Goal: Task Accomplishment & Management: Use online tool/utility

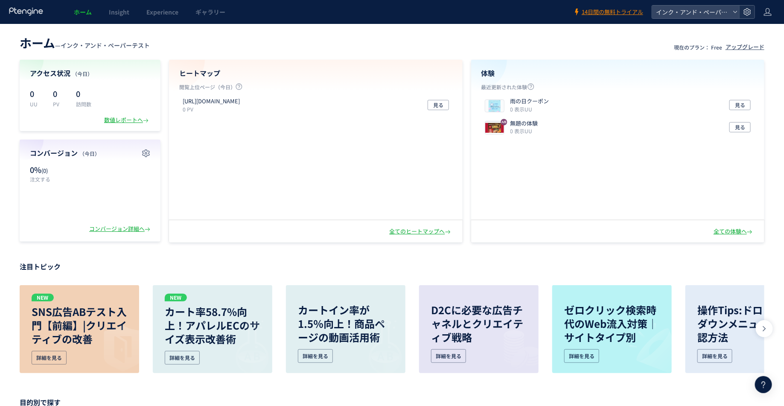
click at [752, 9] on div at bounding box center [747, 12] width 15 height 13
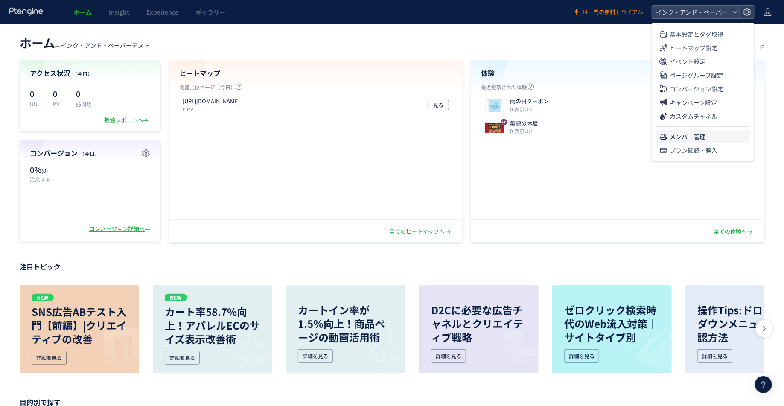
click at [694, 136] on span "メンバー管理" at bounding box center [688, 137] width 36 height 14
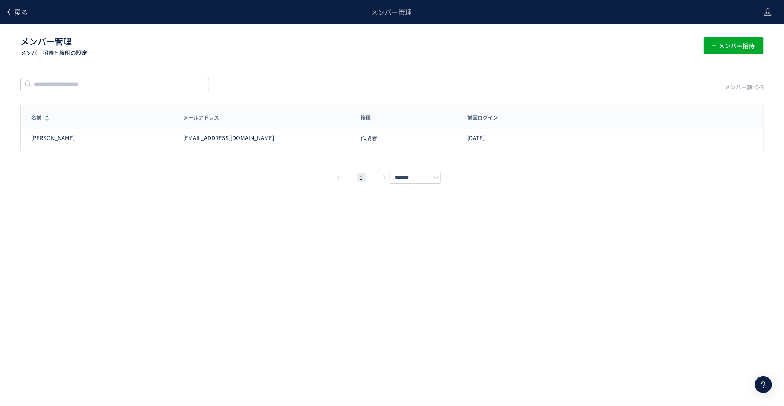
click at [21, 15] on span "戻る" at bounding box center [21, 12] width 14 height 10
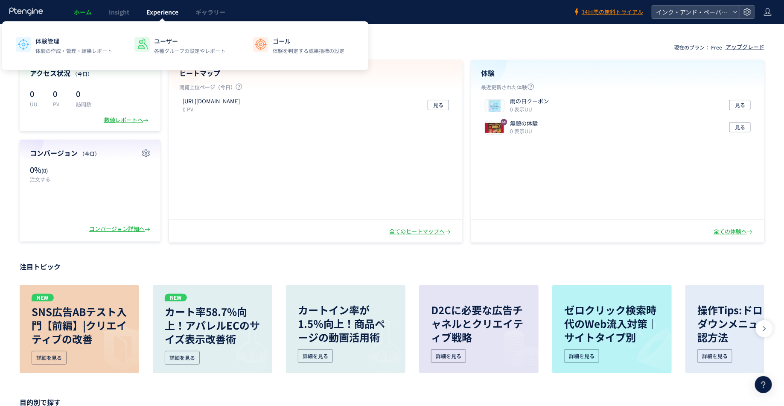
click at [165, 14] on span "Experience" at bounding box center [162, 12] width 32 height 9
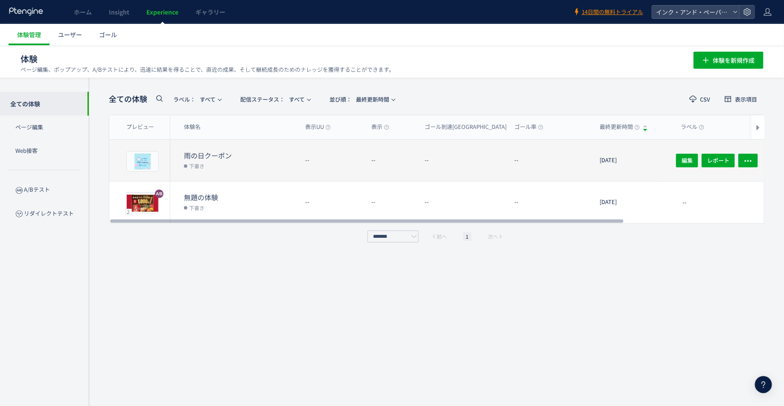
click at [263, 161] on dd "下書き" at bounding box center [241, 165] width 114 height 11
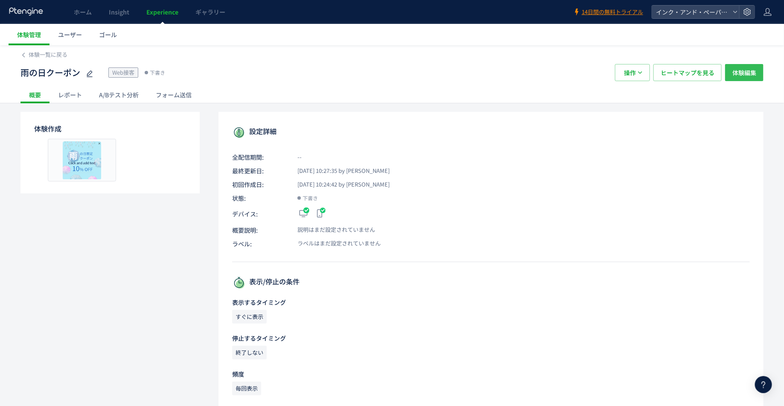
click at [745, 76] on span "体験編集" at bounding box center [745, 72] width 24 height 17
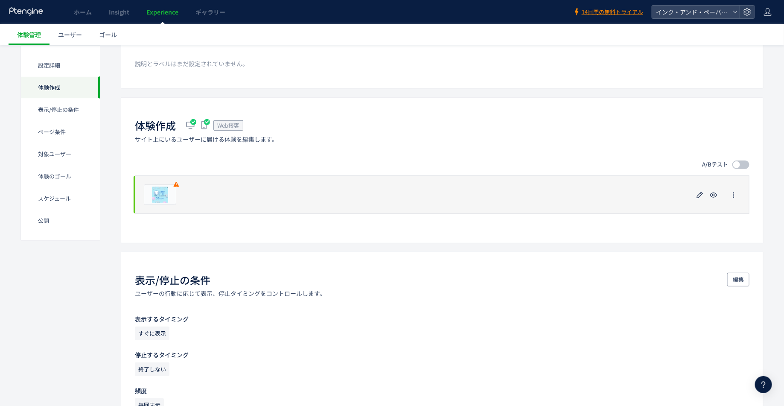
scroll to position [103, 0]
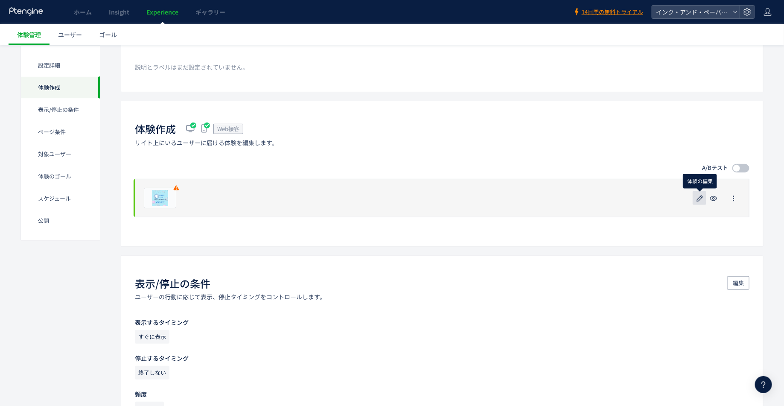
click at [703, 198] on icon "button" at bounding box center [700, 198] width 10 height 10
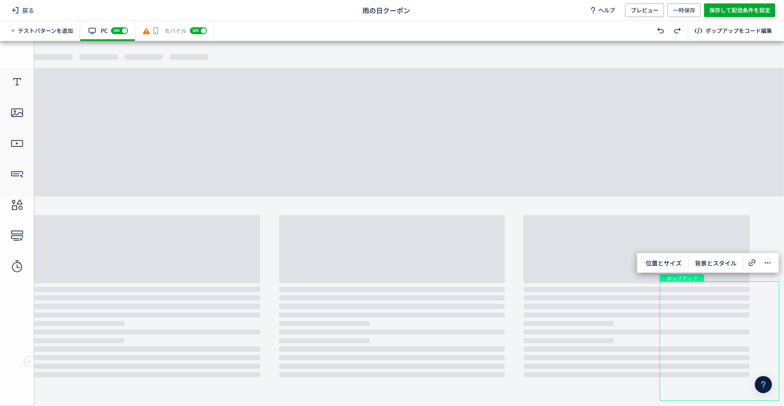
click at [199, 34] on div "off on" at bounding box center [198, 30] width 17 height 9
click at [191, 32] on span "off" at bounding box center [193, 30] width 6 height 5
click at [148, 26] on span at bounding box center [146, 30] width 9 height 9
click at [172, 38] on div "モバイル off on" at bounding box center [174, 30] width 79 height 20
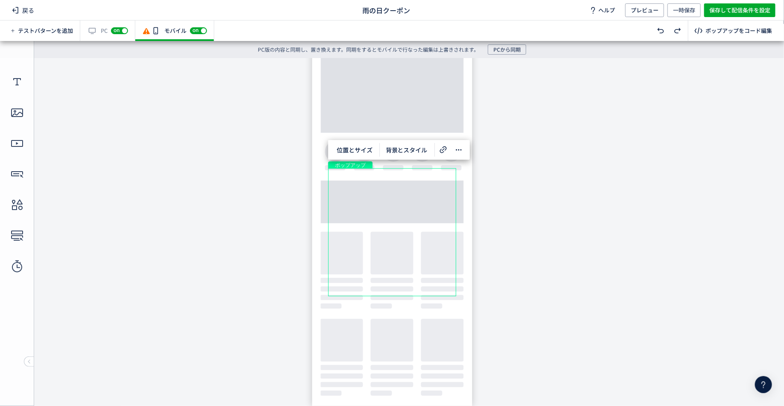
click at [229, 236] on body "undefined ポップアップ undefined ポップアップ クローズボタン" at bounding box center [392, 232] width 784 height 348
click at [521, 49] on button "PCから同期" at bounding box center [507, 49] width 38 height 10
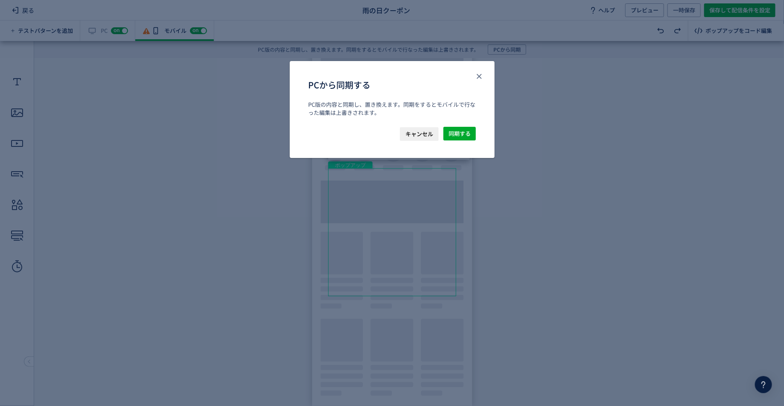
click at [427, 124] on div "PC版の内容と同期し、置き換えます。同期をするとモバイルで行なった編集は上書きされます。" at bounding box center [392, 113] width 205 height 26
click at [423, 127] on span "キャンセル" at bounding box center [420, 134] width 28 height 14
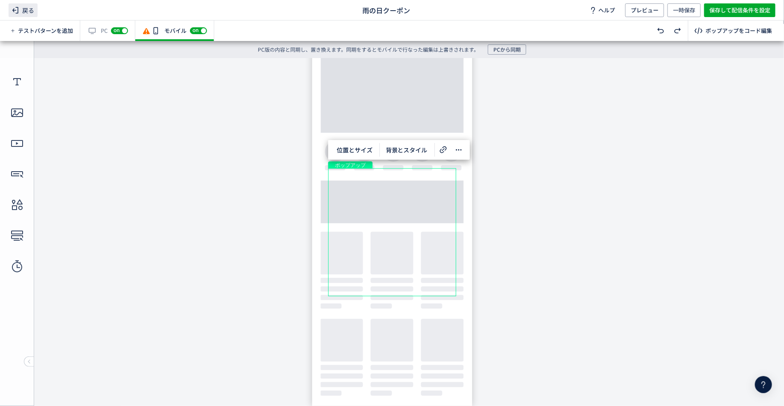
click at [19, 13] on icon at bounding box center [15, 10] width 10 height 10
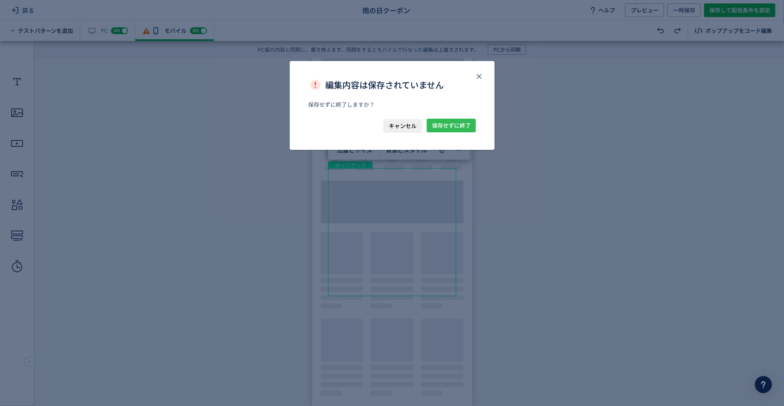
click at [474, 123] on button "保存せずに終了" at bounding box center [451, 126] width 49 height 14
